Goal: Find specific page/section: Find specific page/section

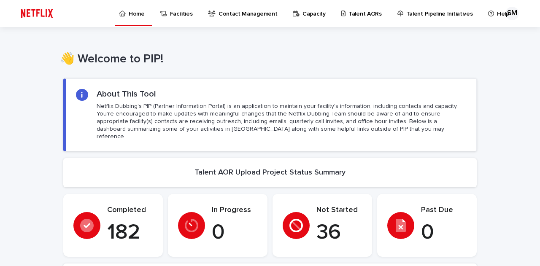
click at [365, 16] on p "Talent AORs" at bounding box center [365, 9] width 33 height 18
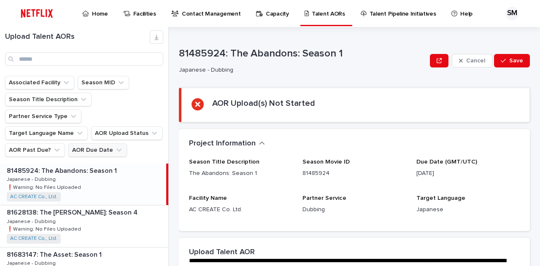
click at [78, 144] on button "AOR Due Date" at bounding box center [97, 151] width 59 height 14
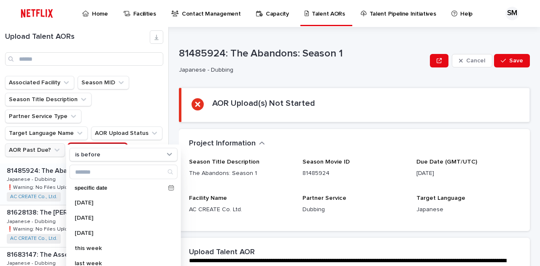
click at [47, 144] on button "AOR Past Due?" at bounding box center [35, 151] width 60 height 14
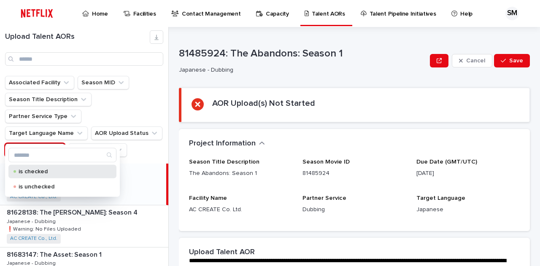
click at [76, 176] on div "is checked" at bounding box center [62, 172] width 108 height 14
